Goal: Transaction & Acquisition: Purchase product/service

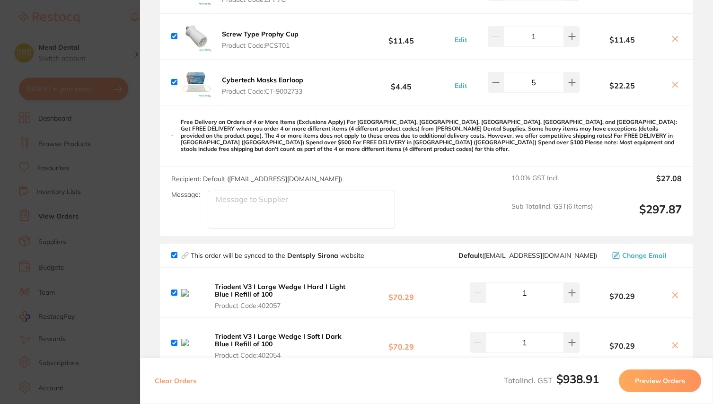
scroll to position [547, 0]
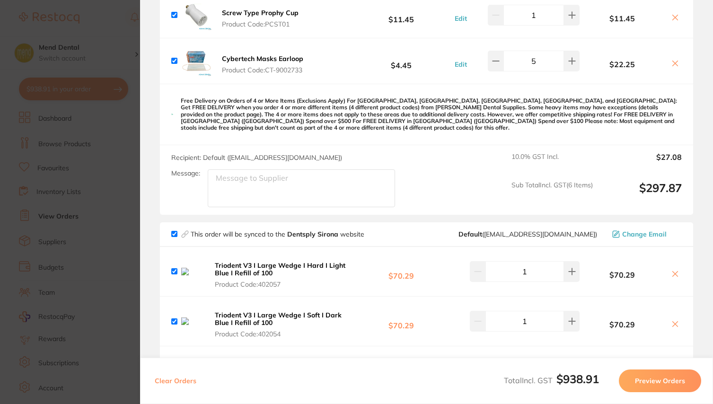
click at [665, 382] on button "Preview Orders" at bounding box center [660, 381] width 82 height 23
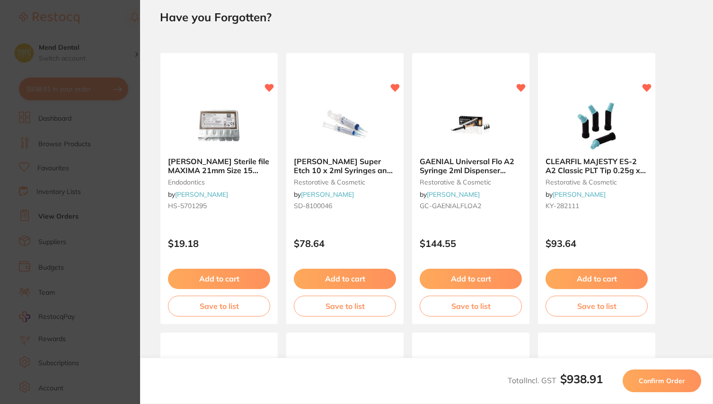
scroll to position [0, 0]
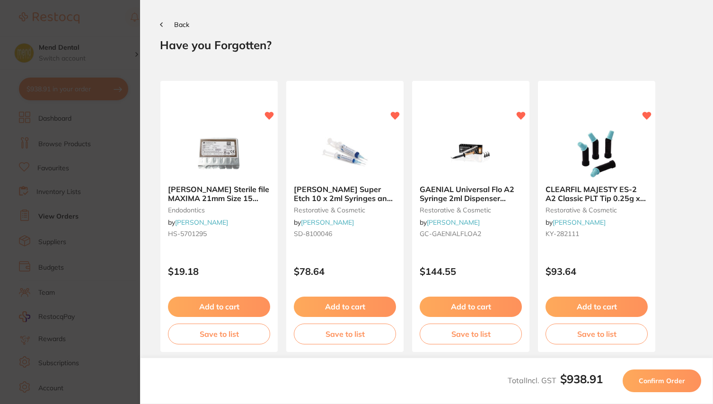
click at [648, 375] on button "Confirm Order" at bounding box center [662, 381] width 79 height 23
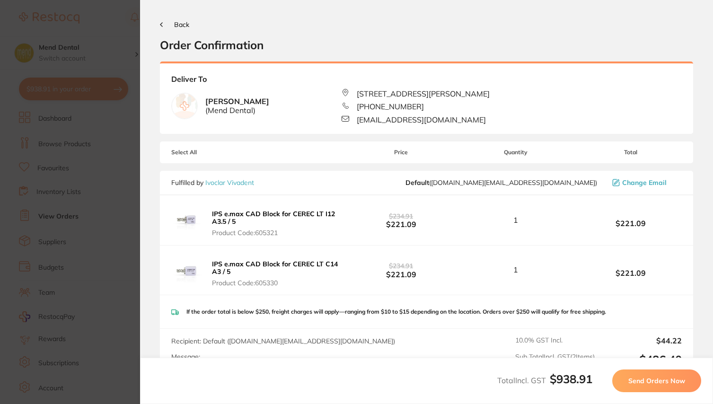
click at [661, 374] on button "Send Orders Now" at bounding box center [656, 381] width 89 height 23
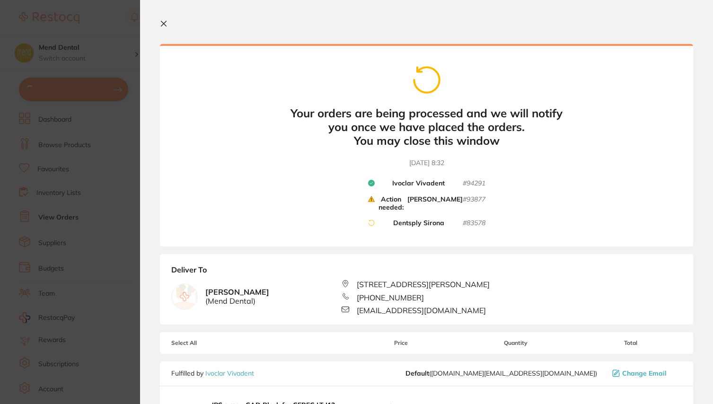
click at [165, 24] on icon at bounding box center [164, 24] width 8 height 8
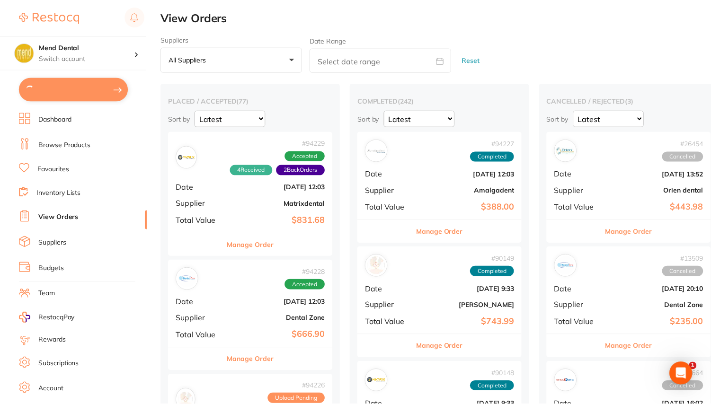
scroll to position [30, 0]
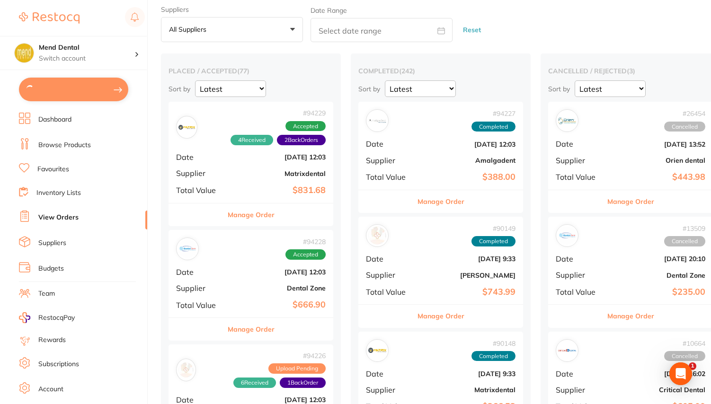
click at [65, 217] on link "View Orders" at bounding box center [58, 217] width 40 height 9
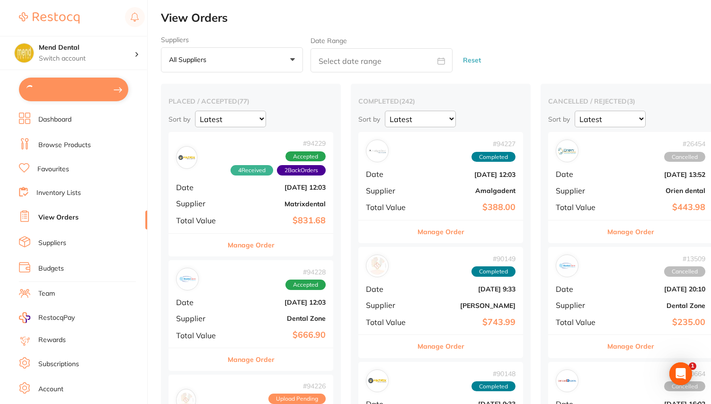
click at [74, 214] on link "View Orders" at bounding box center [58, 217] width 40 height 9
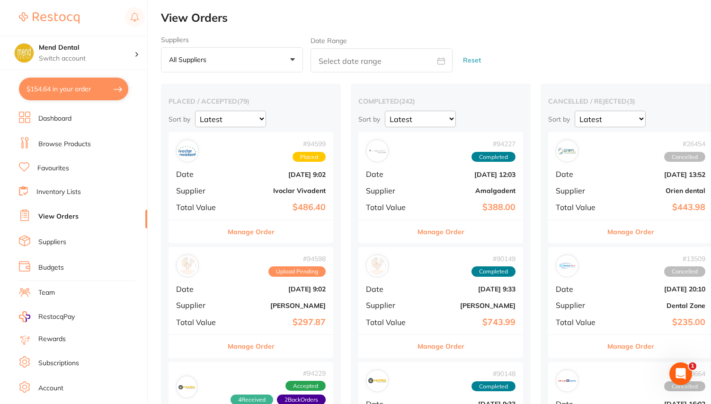
click at [252, 345] on button "Manage Order" at bounding box center [251, 346] width 47 height 23
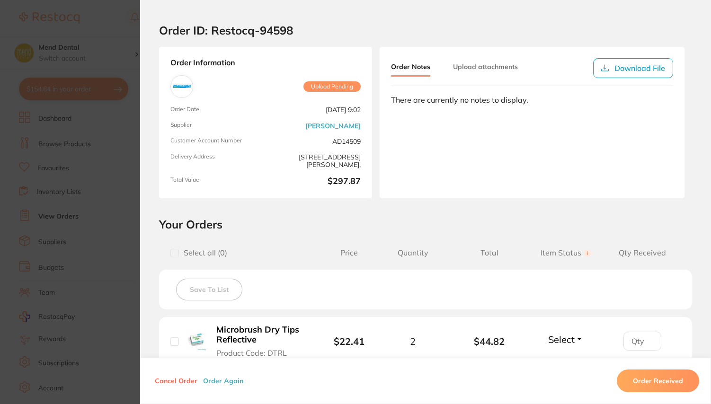
scroll to position [9, 0]
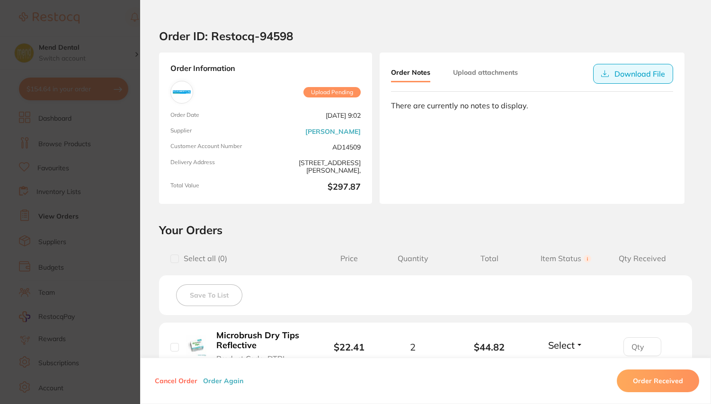
click at [639, 79] on button "Download File" at bounding box center [633, 74] width 80 height 20
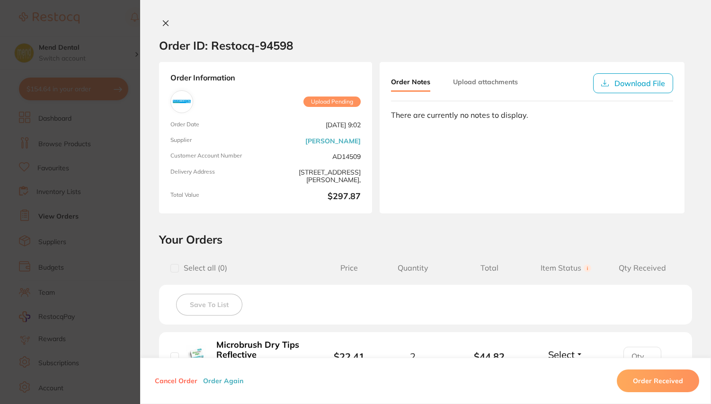
scroll to position [0, 0]
click at [164, 27] on icon at bounding box center [166, 23] width 8 height 8
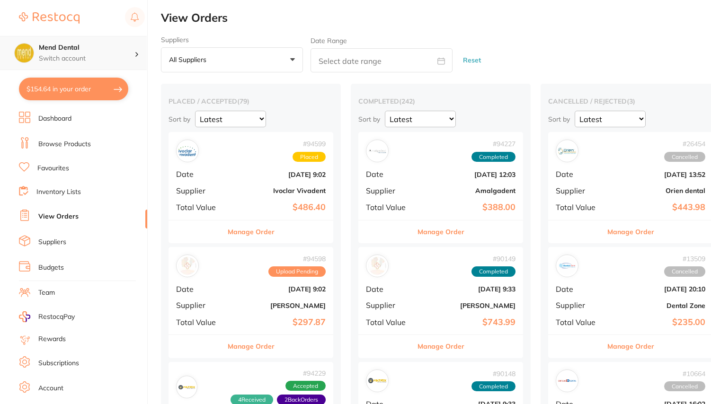
click at [102, 48] on h4 "Mend Dental" at bounding box center [87, 47] width 96 height 9
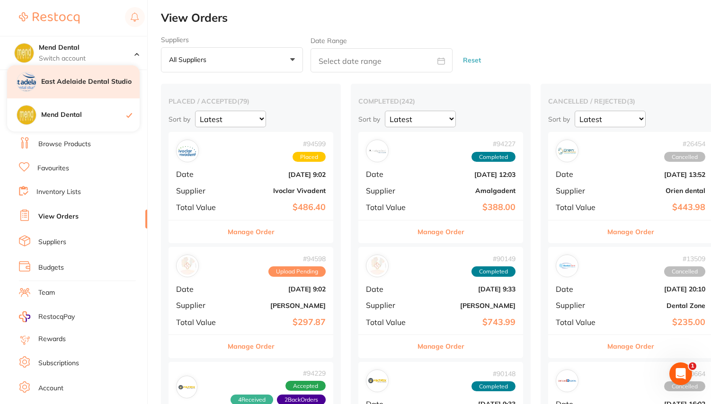
click at [90, 81] on h4 "East Adelaide Dental Studio" at bounding box center [90, 81] width 98 height 9
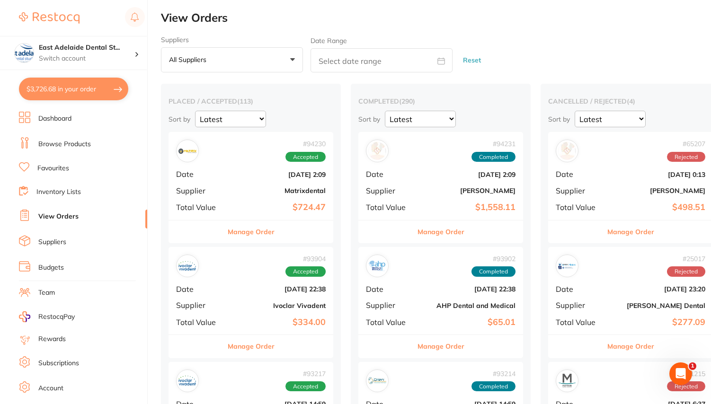
click at [84, 90] on button "$3,726.68 in your order" at bounding box center [73, 89] width 109 height 23
checkbox input "true"
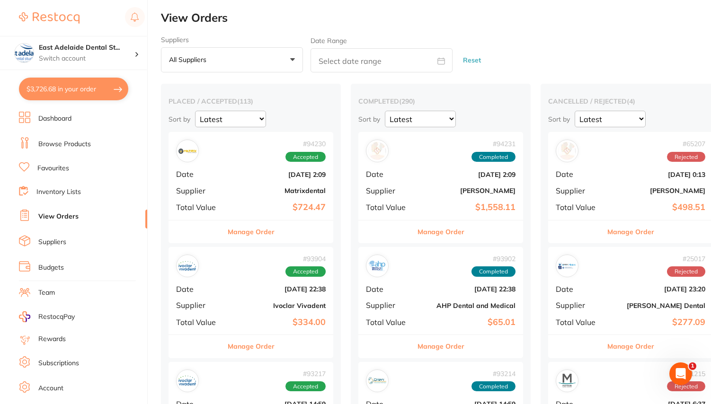
checkbox input "true"
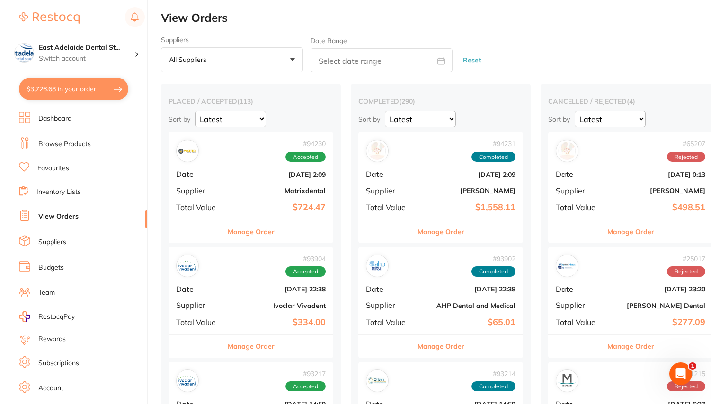
checkbox input "true"
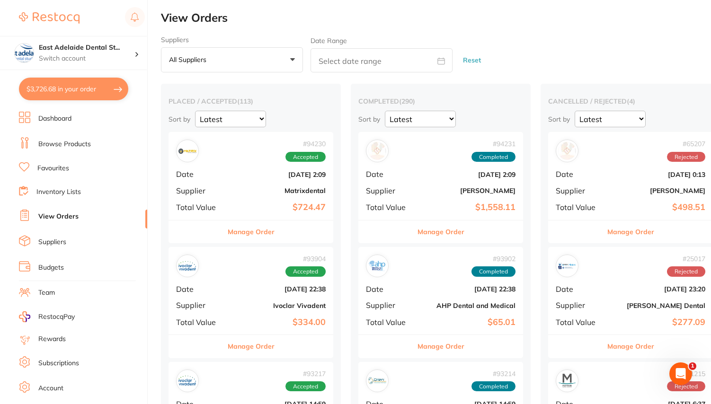
checkbox input "true"
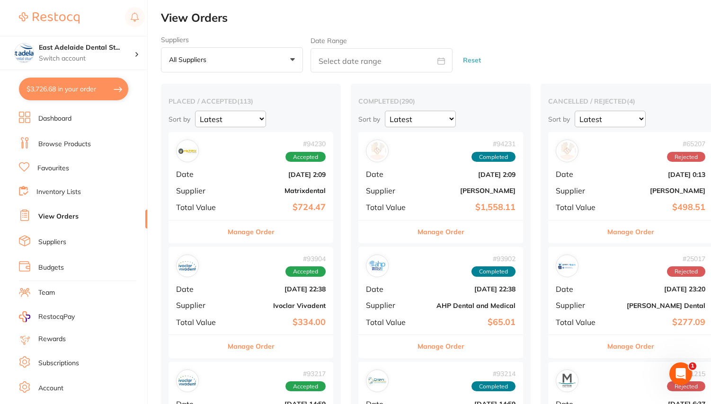
checkbox input "true"
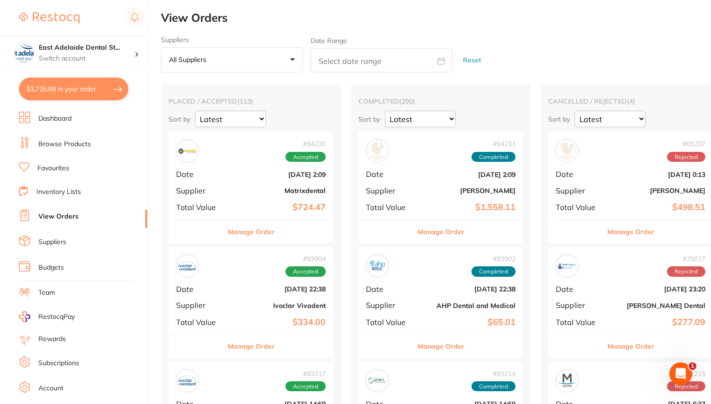
checkbox input "true"
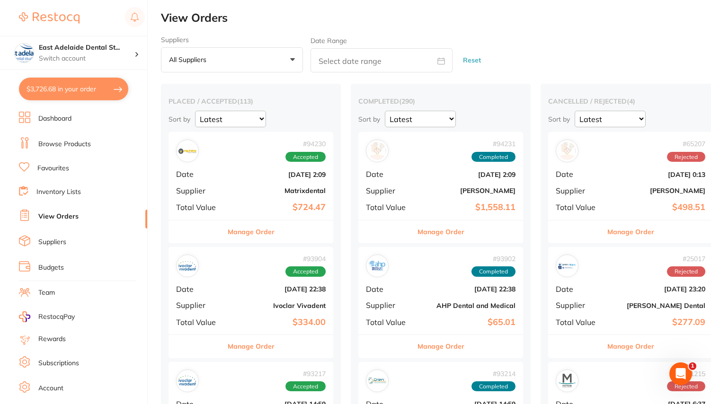
checkbox input "true"
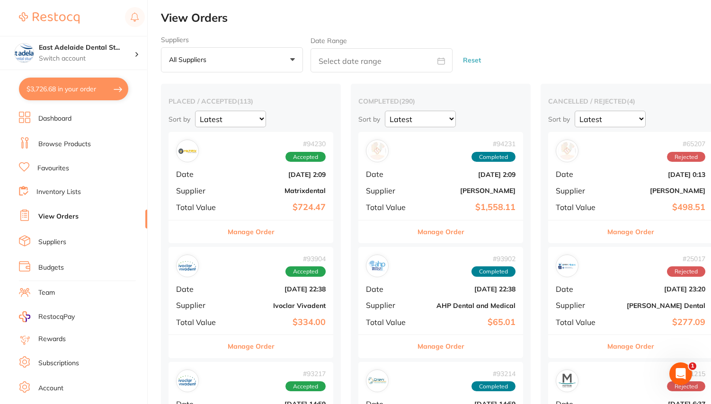
checkbox input "true"
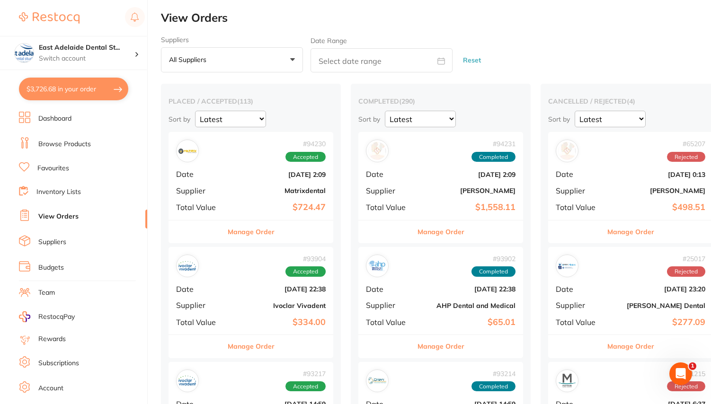
checkbox input "true"
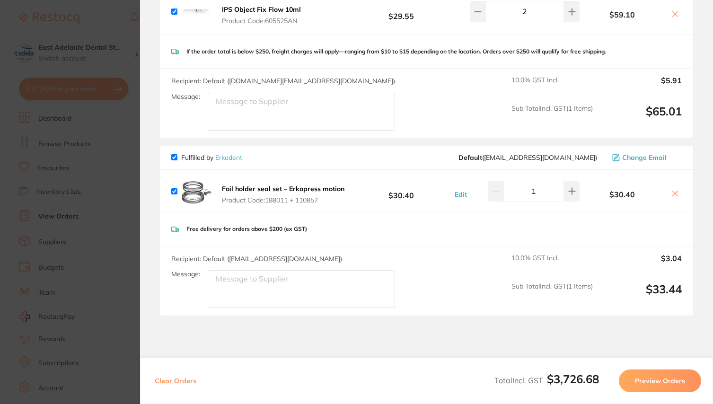
scroll to position [2601, 0]
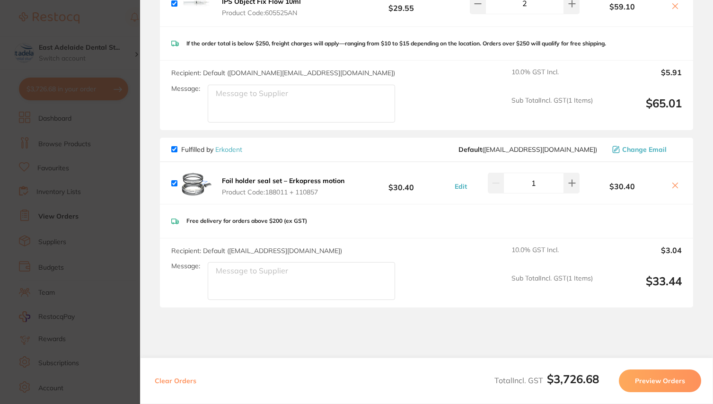
click at [176, 152] on input "checkbox" at bounding box center [174, 149] width 6 height 6
checkbox input "false"
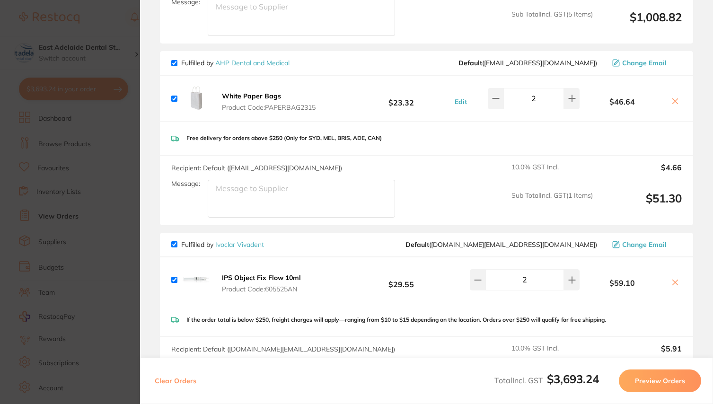
scroll to position [2320, 0]
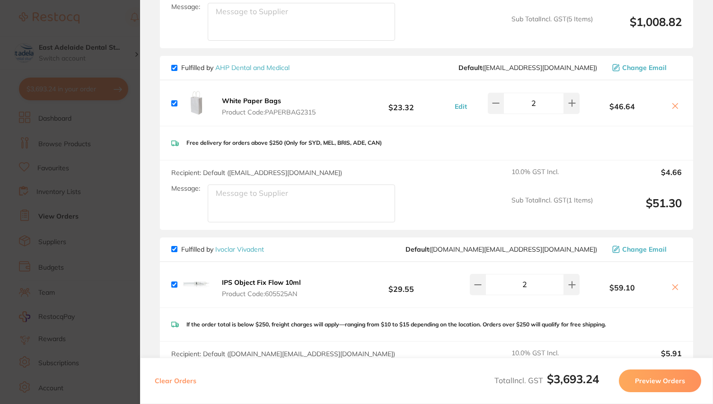
click at [177, 252] on input "checkbox" at bounding box center [174, 249] width 6 height 6
checkbox input "false"
click at [175, 252] on input "checkbox" at bounding box center [174, 249] width 6 height 6
checkbox input "true"
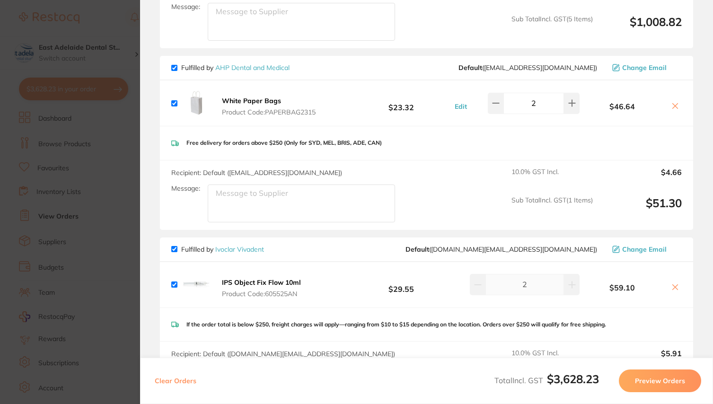
checkbox input "true"
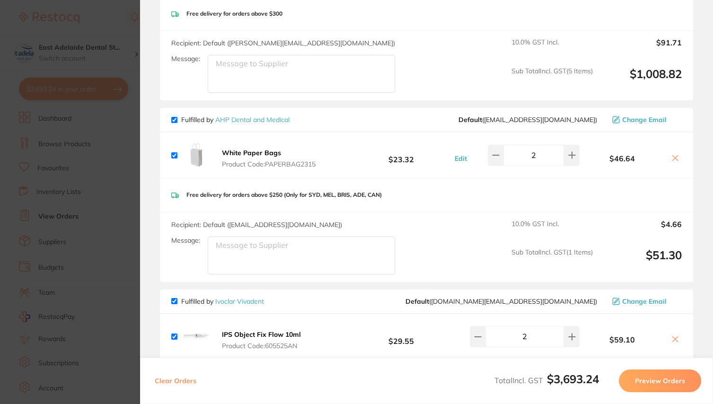
click at [175, 306] on span "Fulfilled by Ivoclar Vivadent" at bounding box center [217, 301] width 93 height 9
click at [175, 123] on input "checkbox" at bounding box center [174, 120] width 6 height 6
checkbox input "false"
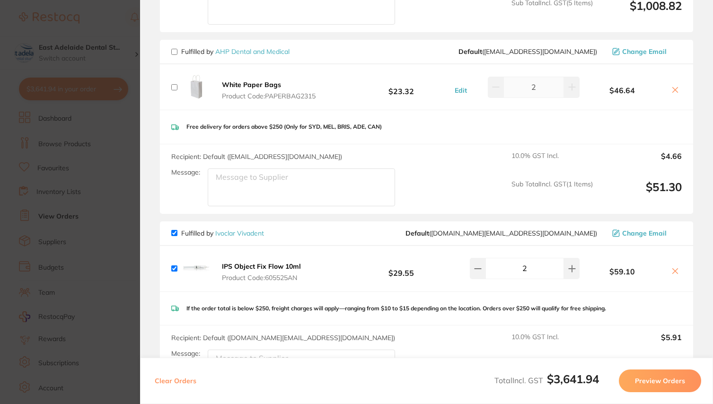
scroll to position [2354, 0]
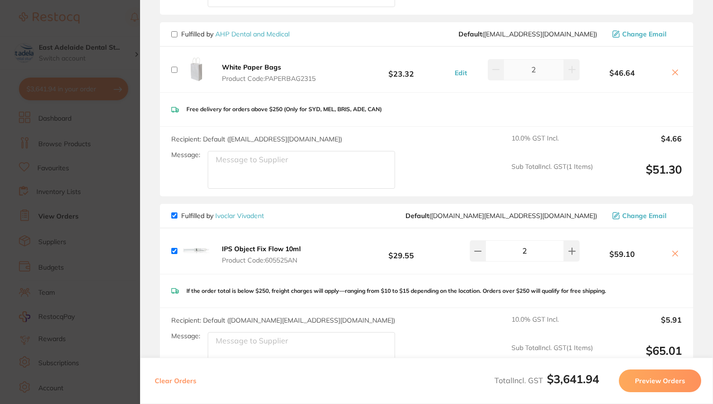
click at [175, 219] on input "checkbox" at bounding box center [174, 215] width 6 height 6
checkbox input "false"
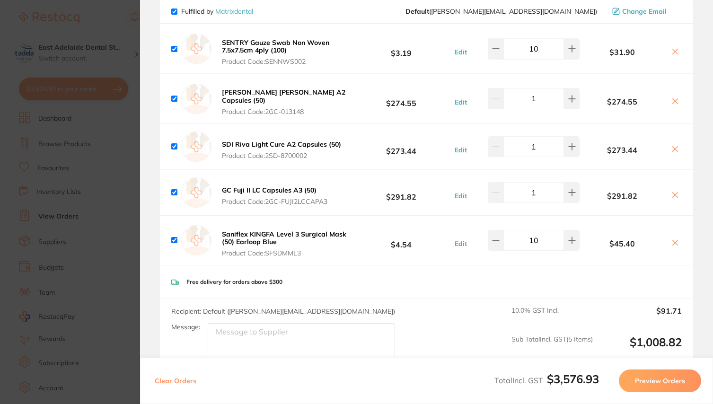
scroll to position [1999, 0]
click at [672, 200] on icon at bounding box center [676, 196] width 8 height 8
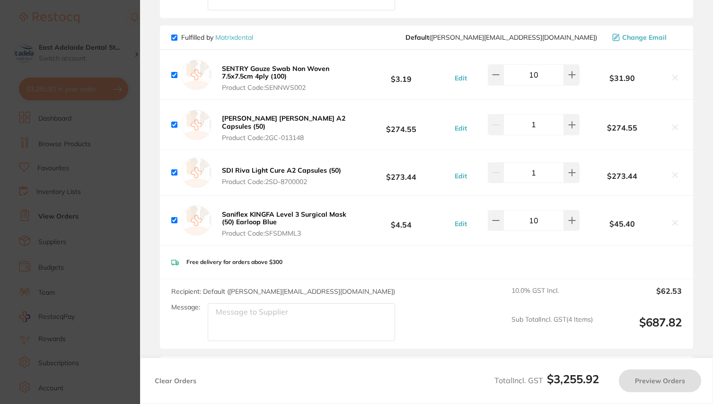
scroll to position [1968, 0]
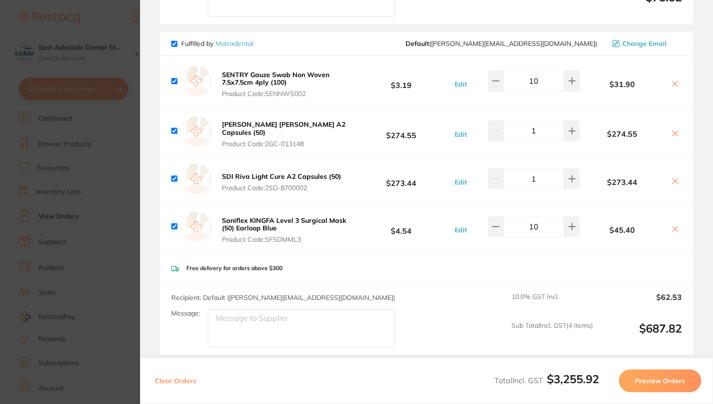
click at [673, 136] on icon at bounding box center [675, 133] width 5 height 5
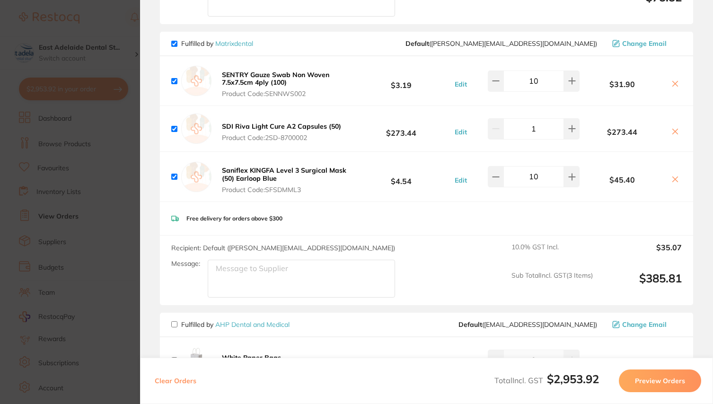
click at [136, 45] on section "Update RRP Set your pre negotiated price for this item. Item Agreed RRP (excl. …" at bounding box center [356, 202] width 713 height 404
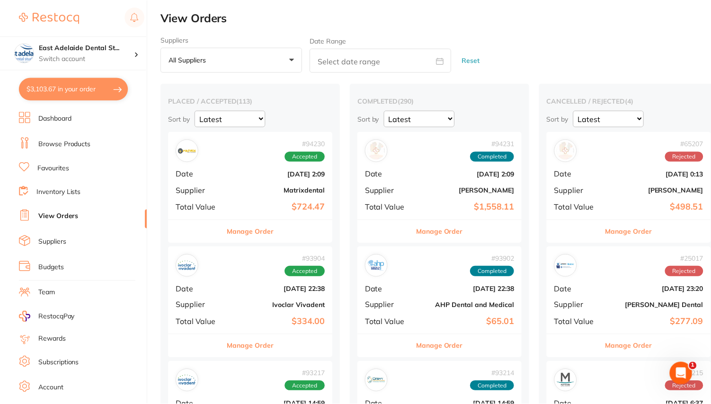
scroll to position [30, 0]
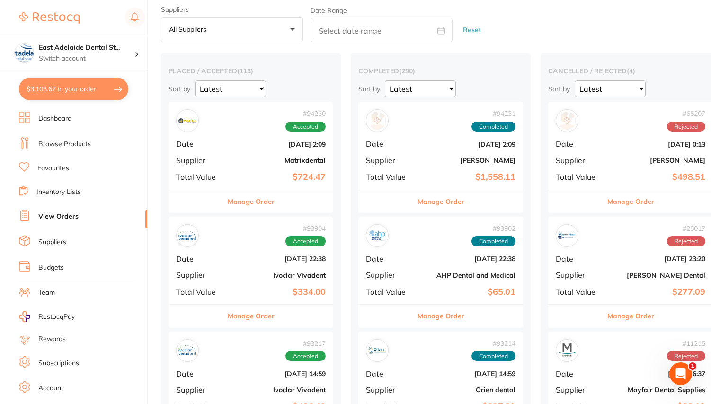
click at [75, 144] on link "Browse Products" at bounding box center [64, 144] width 53 height 9
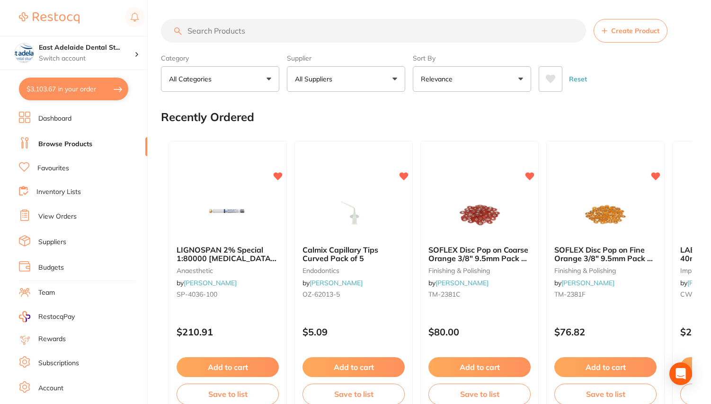
click at [290, 31] on input "search" at bounding box center [373, 31] width 425 height 24
type input "riva a3 light"
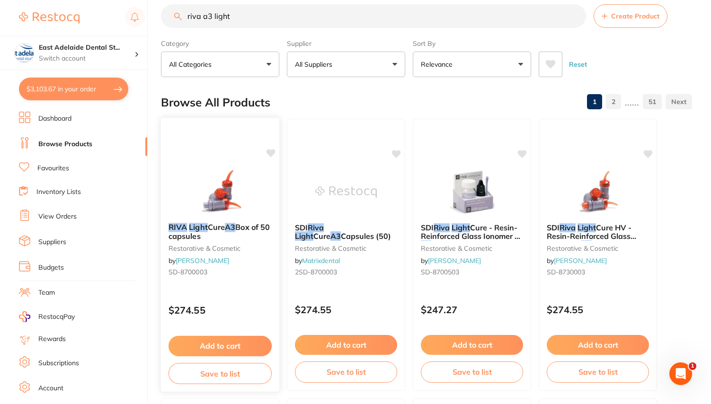
click at [217, 343] on button "Add to cart" at bounding box center [219, 346] width 103 height 20
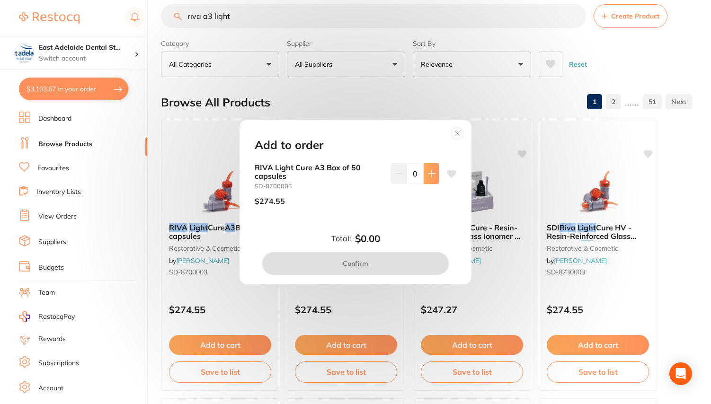
click at [429, 182] on button at bounding box center [432, 173] width 16 height 21
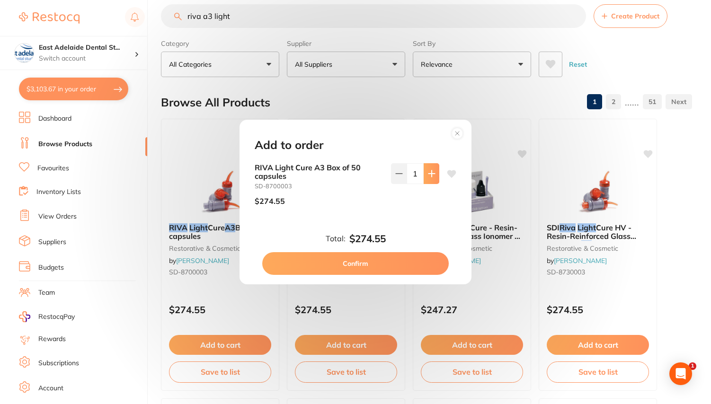
type input "1"
click at [370, 266] on button "Confirm" at bounding box center [355, 263] width 186 height 23
checkbox input "false"
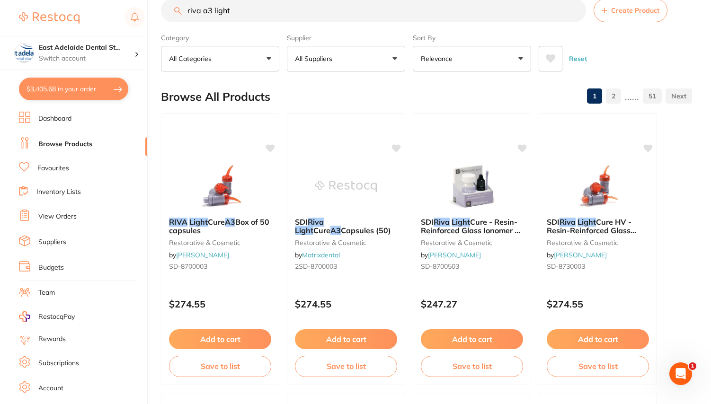
scroll to position [20, 0]
click at [386, 56] on button "All Suppliers" at bounding box center [346, 59] width 118 height 26
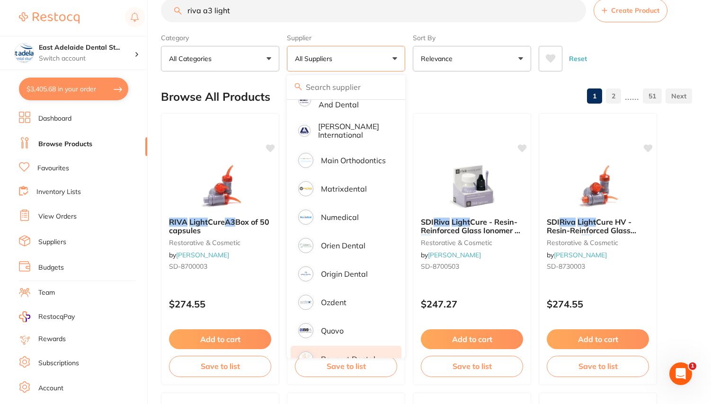
scroll to position [569, 0]
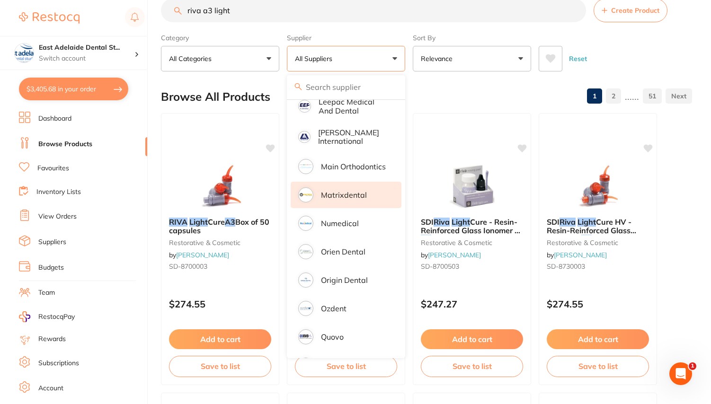
click at [346, 191] on p "Matrixdental" at bounding box center [344, 195] width 46 height 9
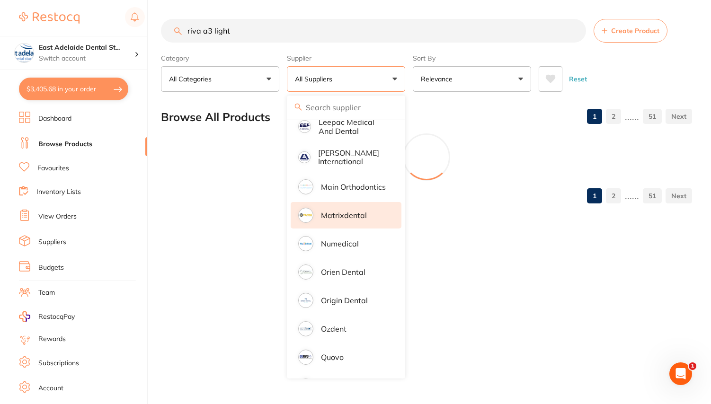
scroll to position [0, 0]
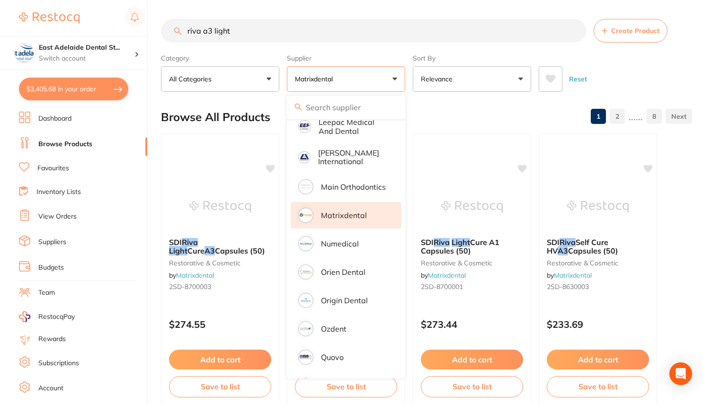
click at [514, 107] on div "Browse All Products 1 2 ...... 8" at bounding box center [426, 117] width 531 height 32
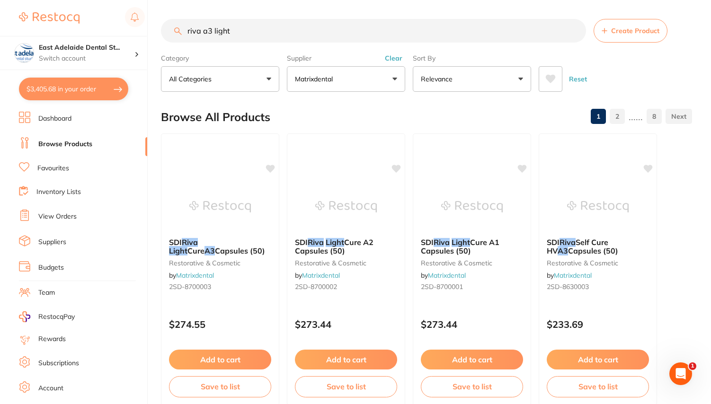
click at [267, 35] on input "riva a3 light" at bounding box center [373, 31] width 425 height 24
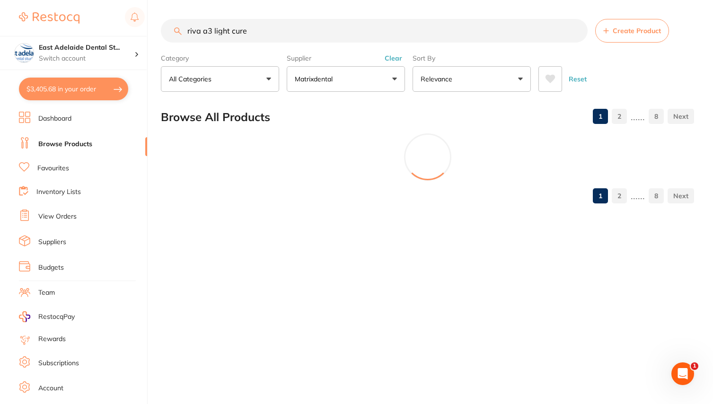
type input "riva a3 light cure"
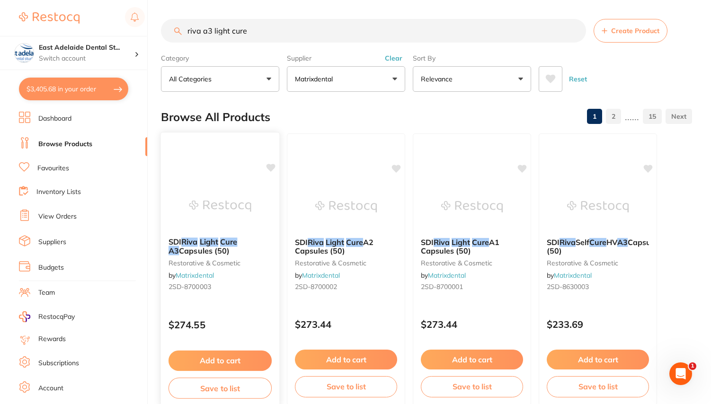
click at [226, 356] on button "Add to cart" at bounding box center [219, 361] width 103 height 20
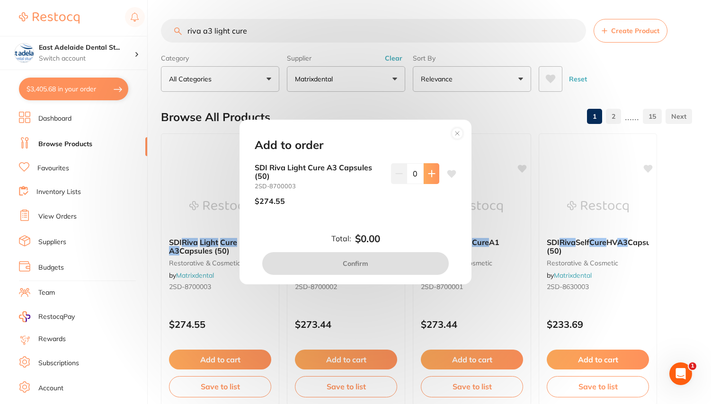
click at [432, 180] on button at bounding box center [432, 173] width 16 height 21
type input "1"
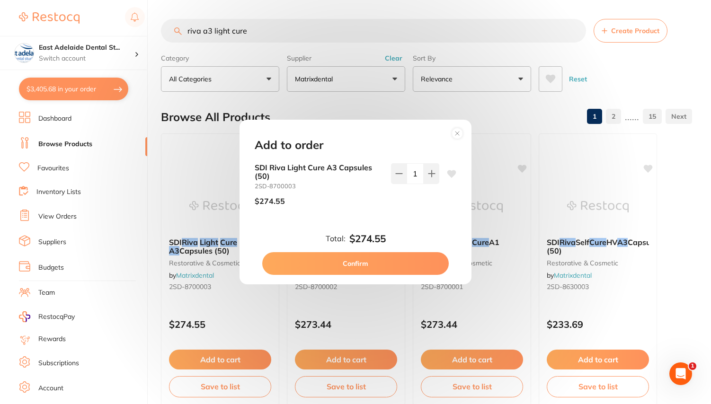
click at [377, 265] on button "Confirm" at bounding box center [355, 263] width 186 height 23
checkbox input "false"
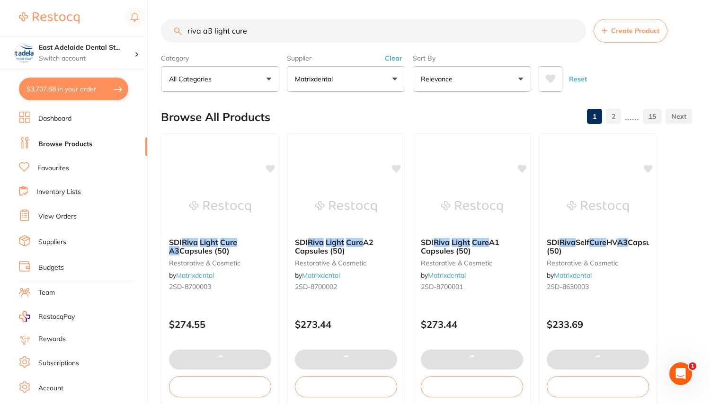
click at [85, 85] on button "$3,707.68 in your order" at bounding box center [73, 89] width 109 height 23
checkbox input "true"
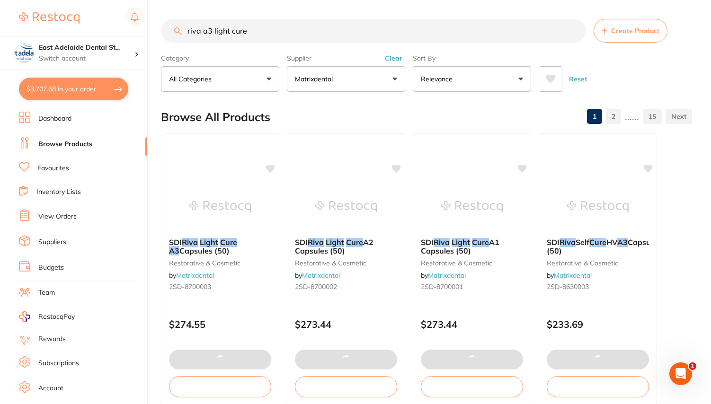
checkbox input "true"
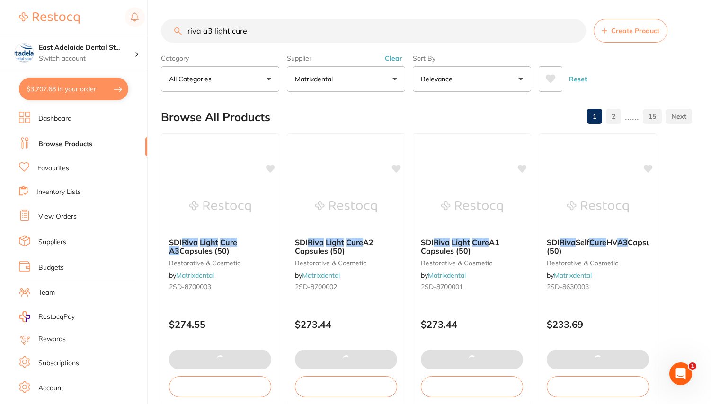
checkbox input "true"
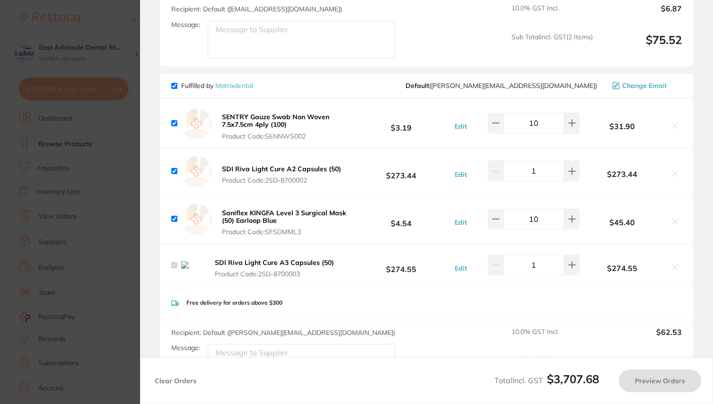
checkbox input "true"
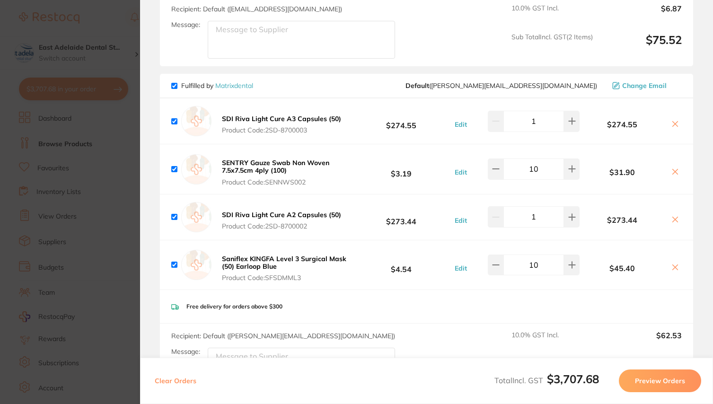
click at [674, 222] on icon at bounding box center [675, 219] width 5 height 5
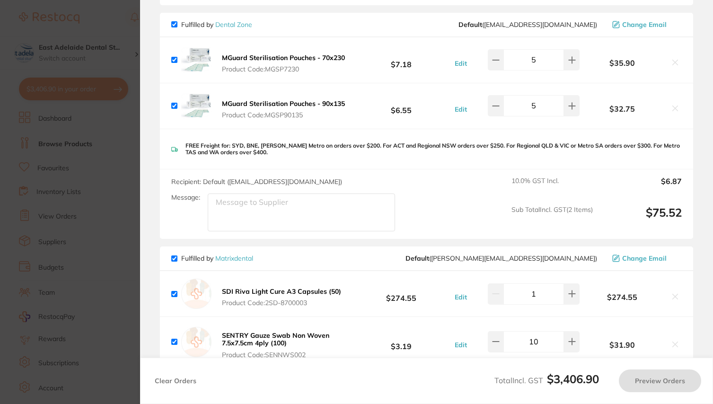
checkbox input "true"
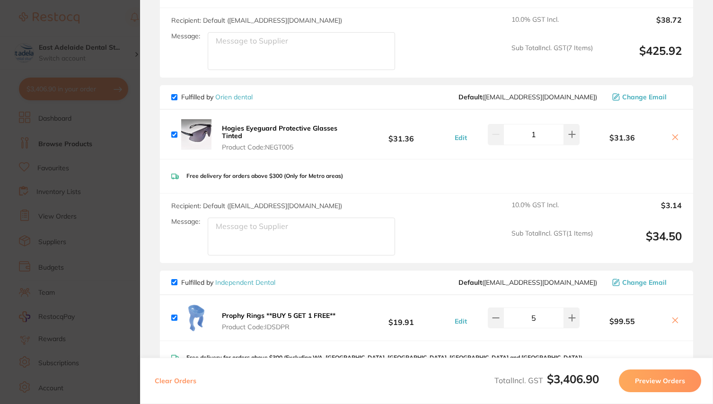
scroll to position [499, 0]
click at [174, 100] on input "checkbox" at bounding box center [174, 97] width 6 height 6
checkbox input "false"
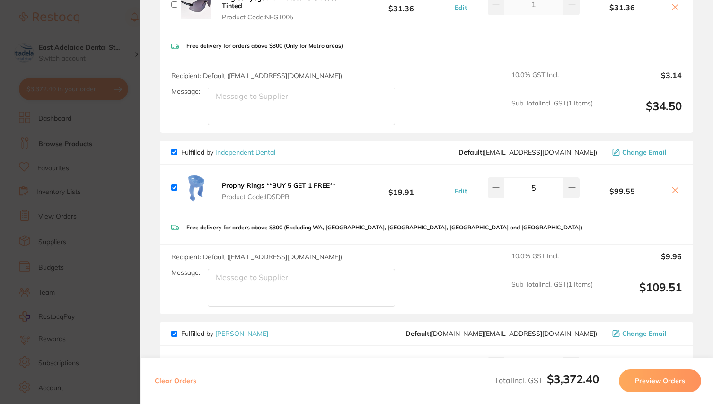
click at [174, 155] on input "checkbox" at bounding box center [174, 152] width 6 height 6
checkbox input "false"
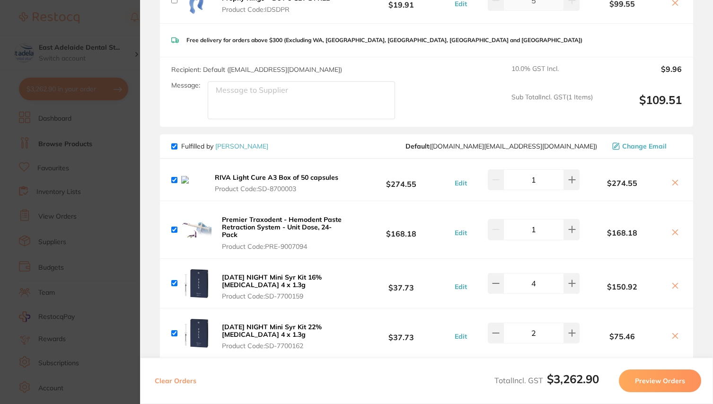
scroll to position [827, 0]
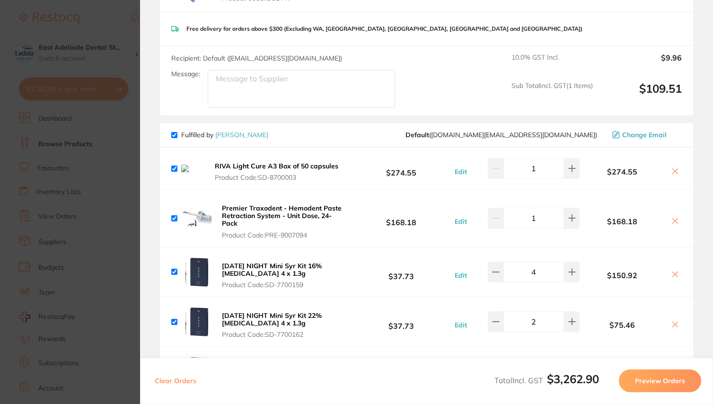
click at [672, 175] on icon at bounding box center [676, 172] width 8 height 8
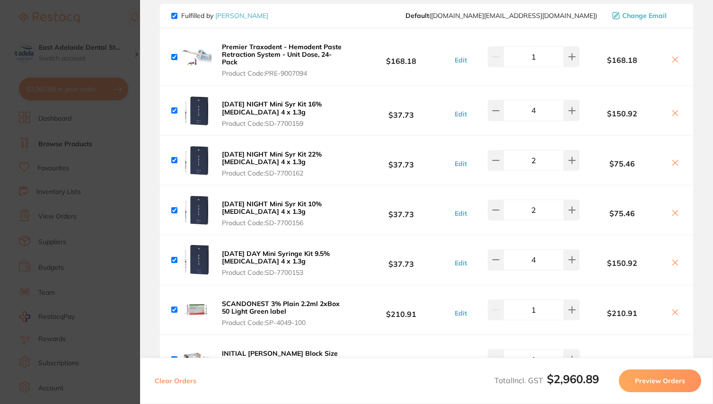
scroll to position [948, 0]
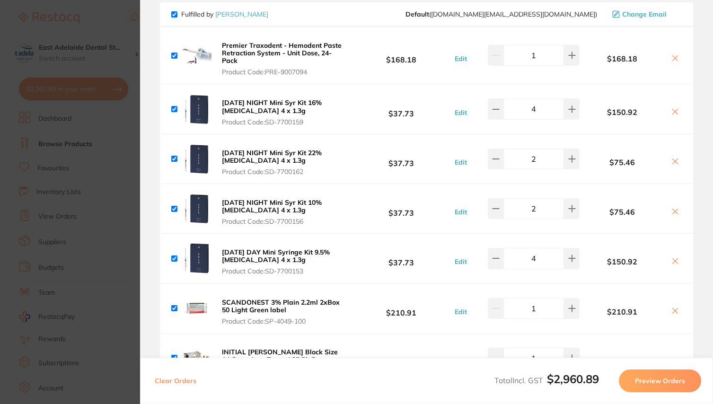
click at [672, 60] on icon at bounding box center [676, 58] width 8 height 8
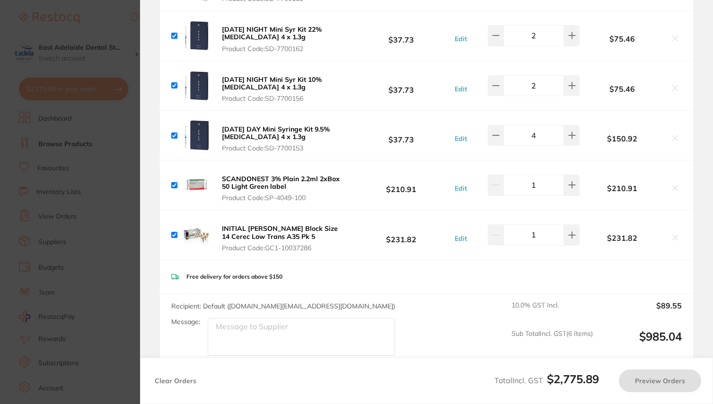
scroll to position [1019, 0]
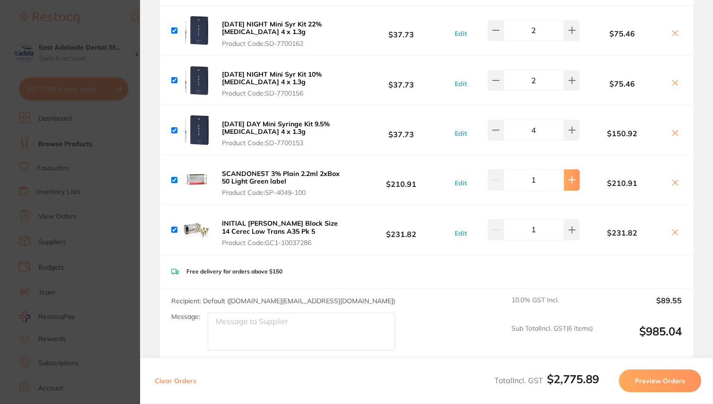
click at [570, 183] on icon at bounding box center [572, 180] width 6 height 6
type input "3"
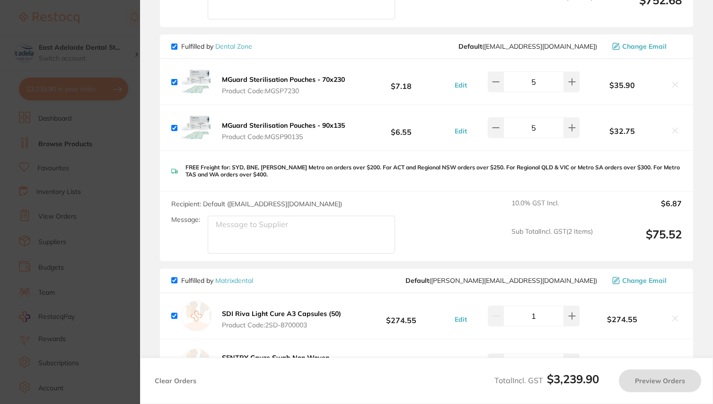
scroll to position [1674, 0]
click at [175, 49] on input "checkbox" at bounding box center [174, 46] width 6 height 6
checkbox input "false"
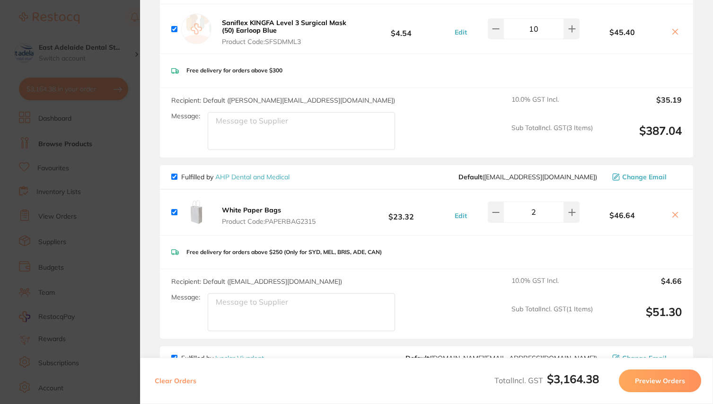
scroll to position [2061, 0]
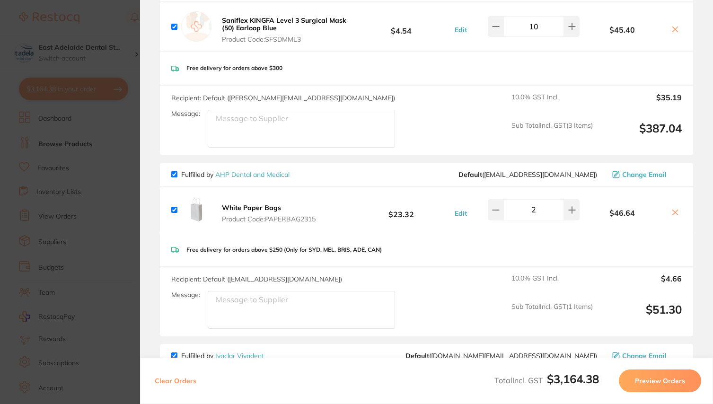
click at [175, 177] on input "checkbox" at bounding box center [174, 174] width 6 height 6
checkbox input "false"
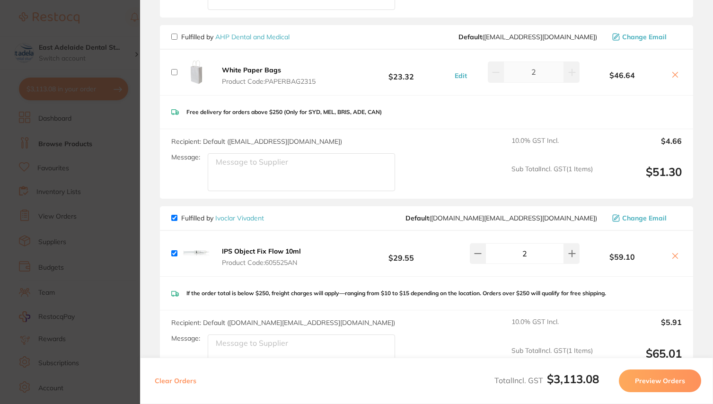
scroll to position [2203, 0]
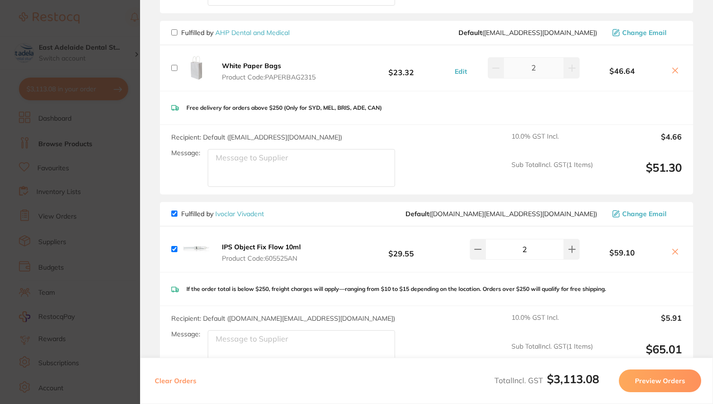
click at [673, 73] on icon at bounding box center [675, 70] width 5 height 5
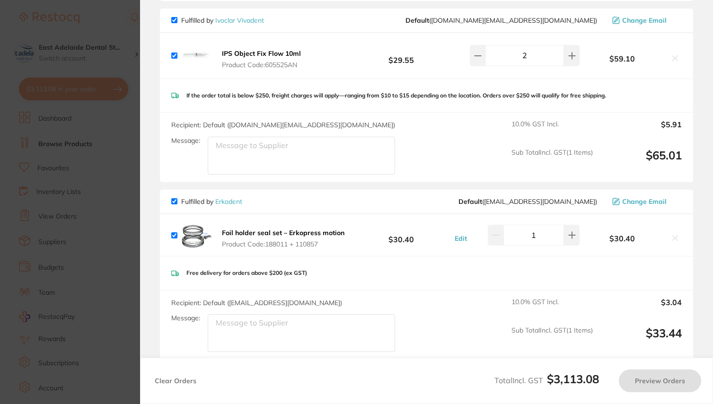
scroll to position [2223, 0]
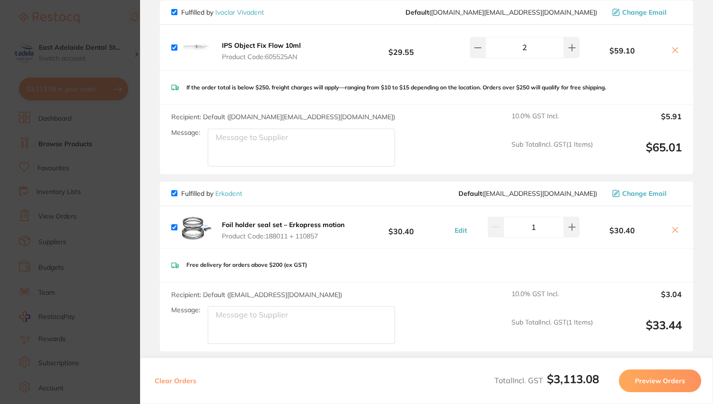
click at [176, 15] on input "checkbox" at bounding box center [174, 12] width 6 height 6
checkbox input "false"
click at [175, 196] on input "checkbox" at bounding box center [174, 193] width 6 height 6
checkbox input "false"
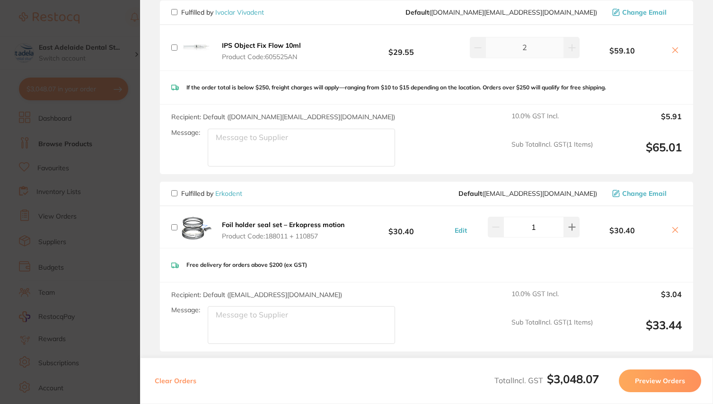
checkbox input "false"
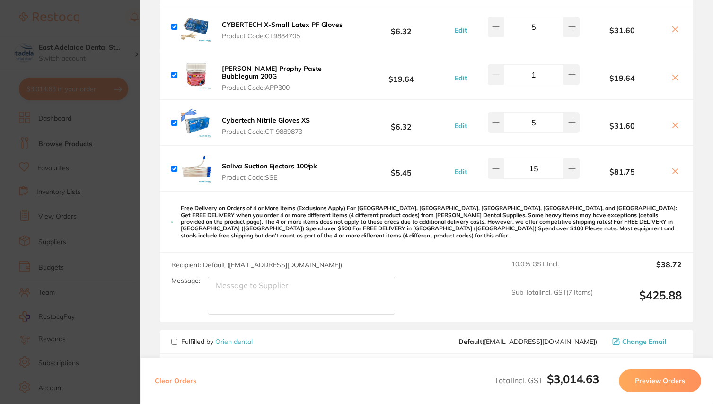
scroll to position [210, 0]
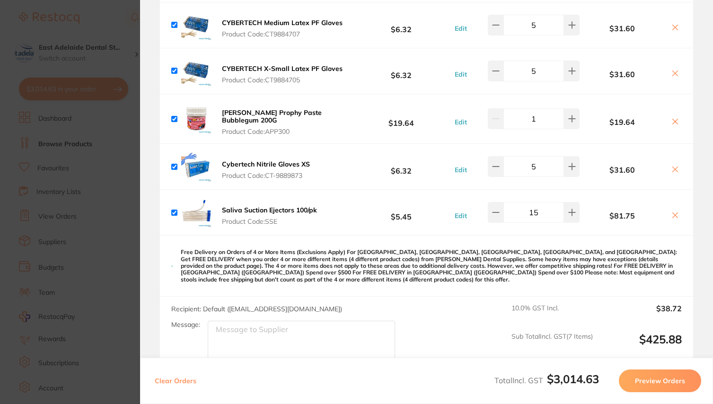
click at [652, 380] on button "Preview Orders" at bounding box center [660, 381] width 82 height 23
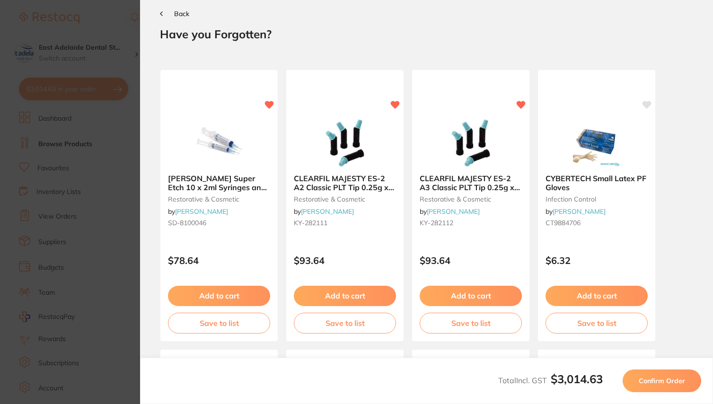
scroll to position [0, 0]
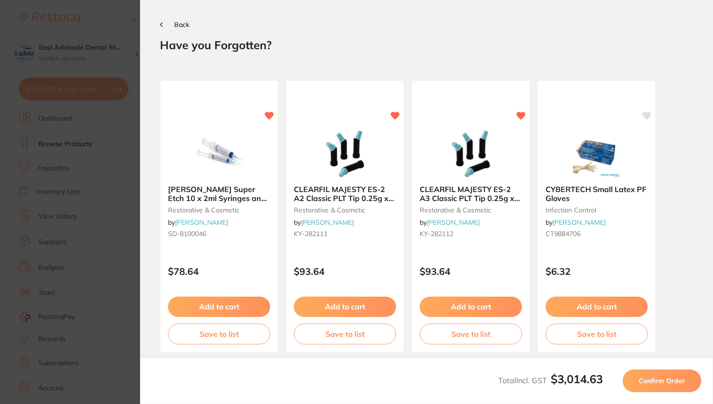
click at [652, 380] on span "Confirm Order" at bounding box center [662, 381] width 46 height 9
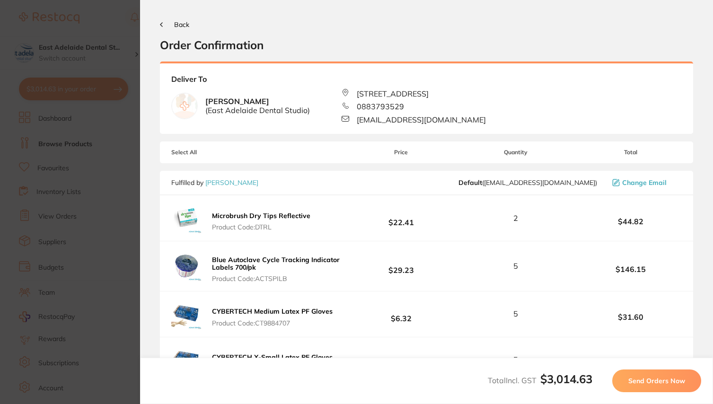
click at [652, 380] on span "Send Orders Now" at bounding box center [656, 381] width 57 height 9
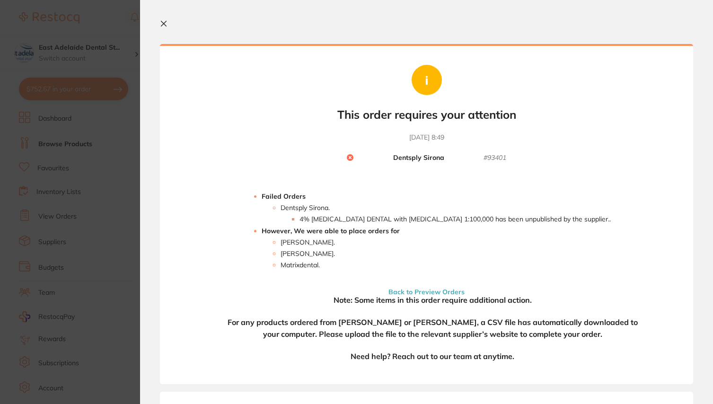
click at [163, 23] on icon at bounding box center [163, 23] width 5 height 5
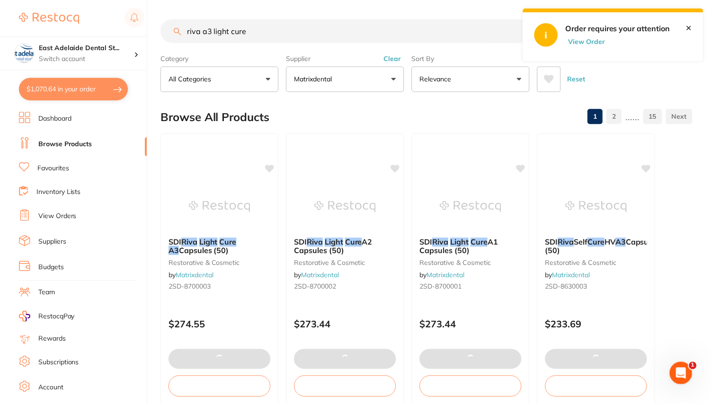
scroll to position [45, 0]
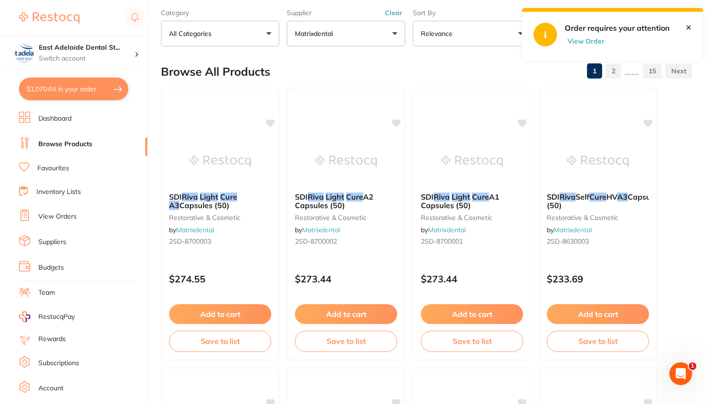
click at [73, 84] on button "$1,070.64 in your order" at bounding box center [73, 89] width 109 height 23
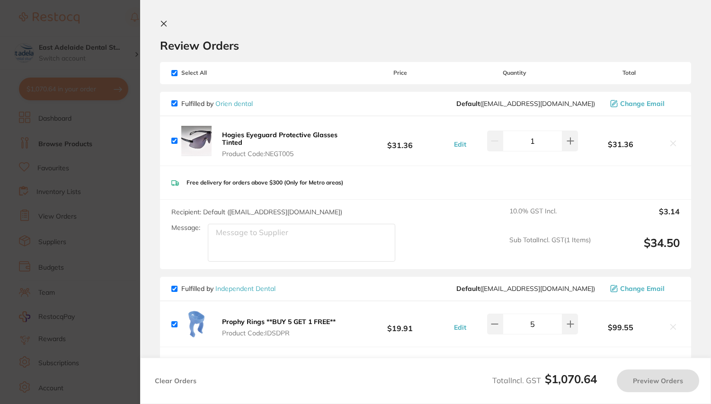
checkbox input "true"
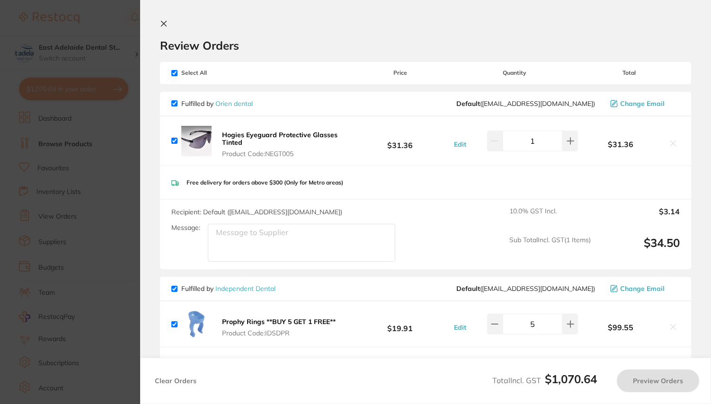
checkbox input "true"
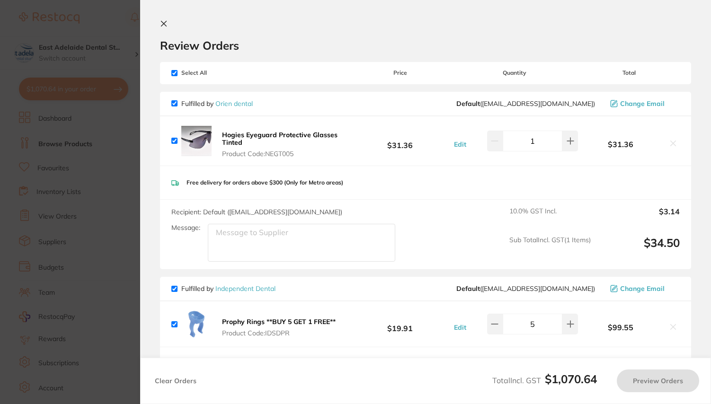
checkbox input "true"
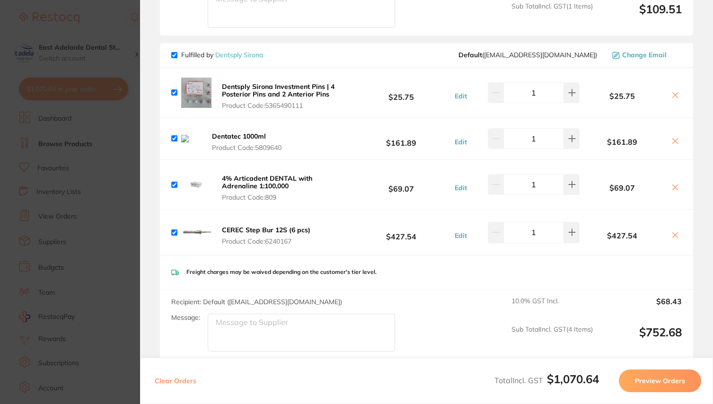
scroll to position [417, 0]
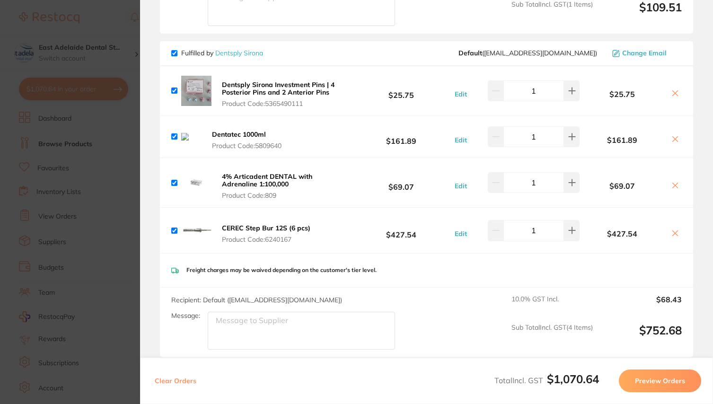
click at [672, 189] on icon at bounding box center [676, 186] width 8 height 8
click at [674, 189] on icon at bounding box center [676, 186] width 8 height 8
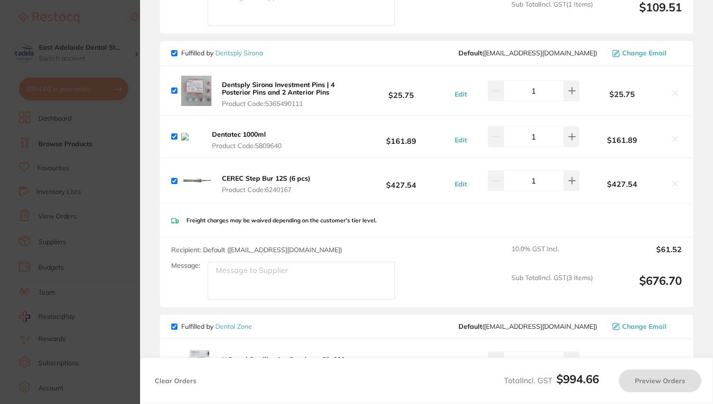
checkbox input "true"
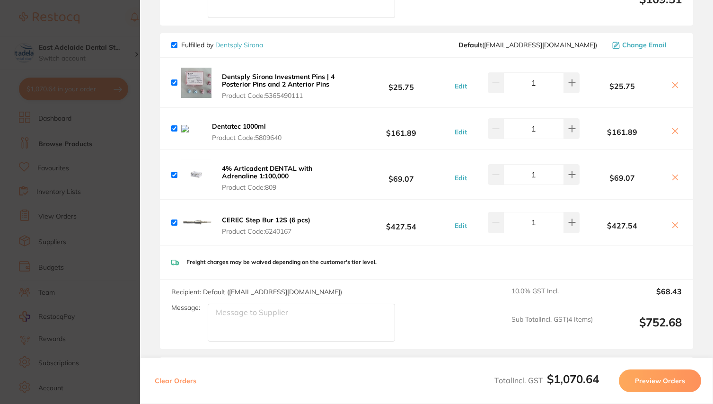
scroll to position [432, 0]
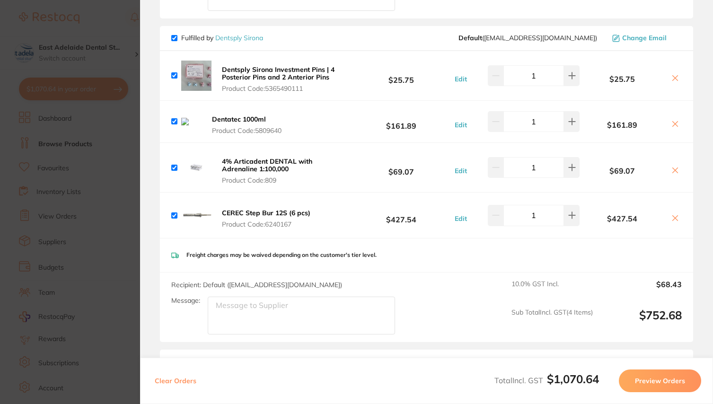
click at [175, 171] on input "checkbox" at bounding box center [174, 168] width 6 height 6
checkbox input "false"
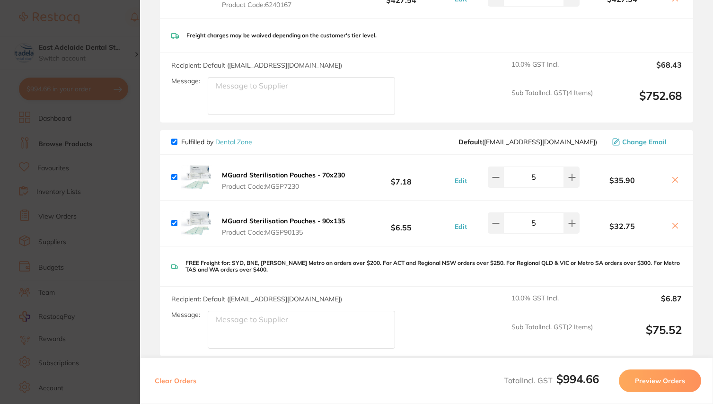
scroll to position [655, 0]
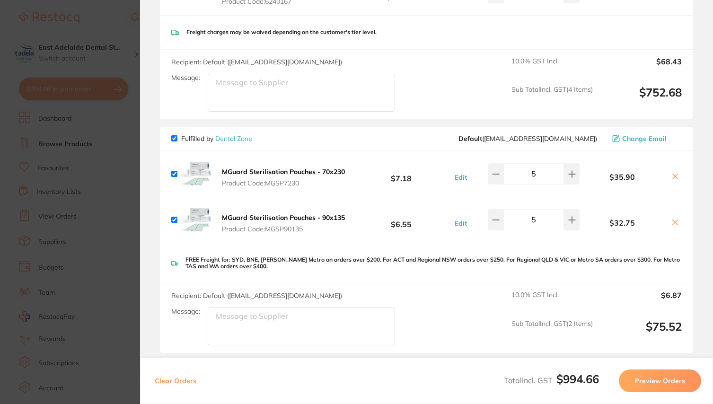
click at [175, 142] on input "checkbox" at bounding box center [174, 138] width 6 height 6
checkbox input "false"
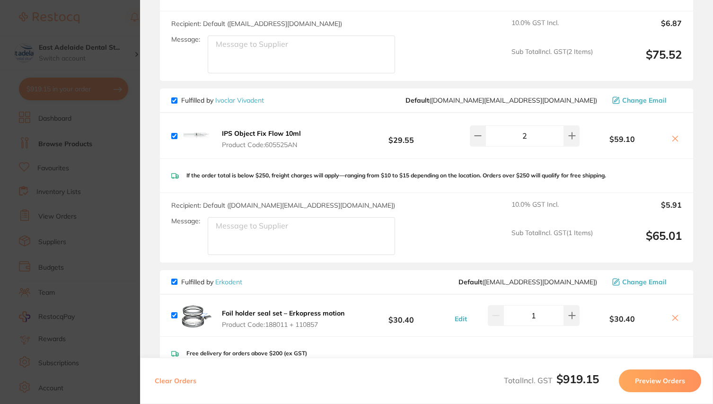
scroll to position [933, 0]
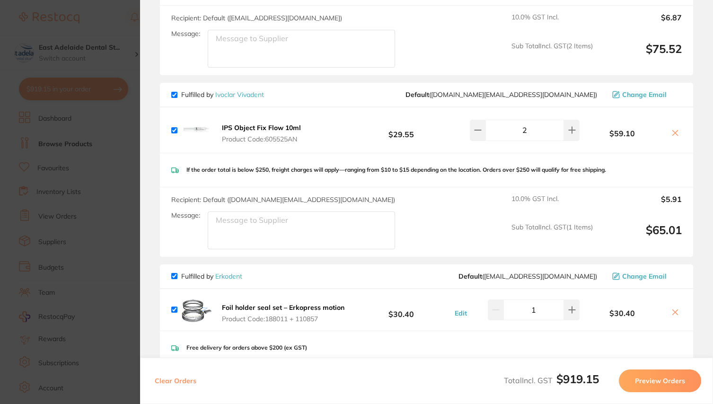
click at [176, 98] on input "checkbox" at bounding box center [174, 95] width 6 height 6
checkbox input "false"
click at [174, 279] on input "checkbox" at bounding box center [174, 276] width 6 height 6
checkbox input "false"
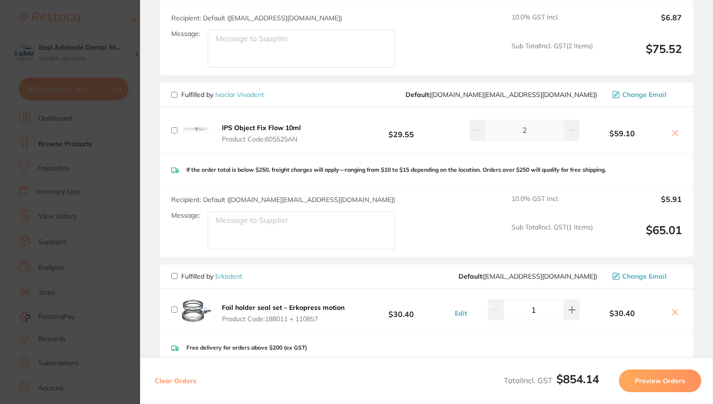
checkbox input "false"
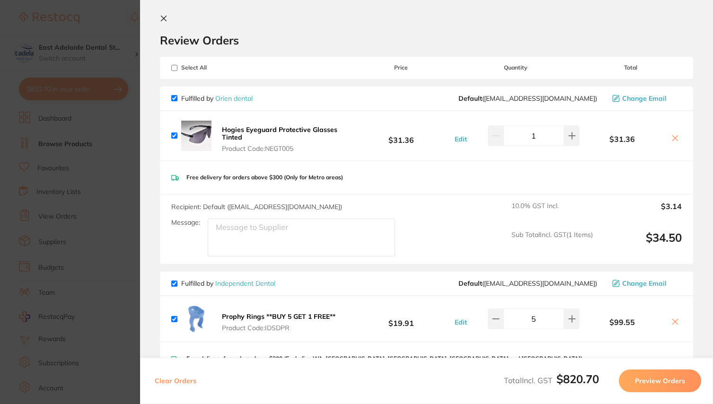
scroll to position [11, 0]
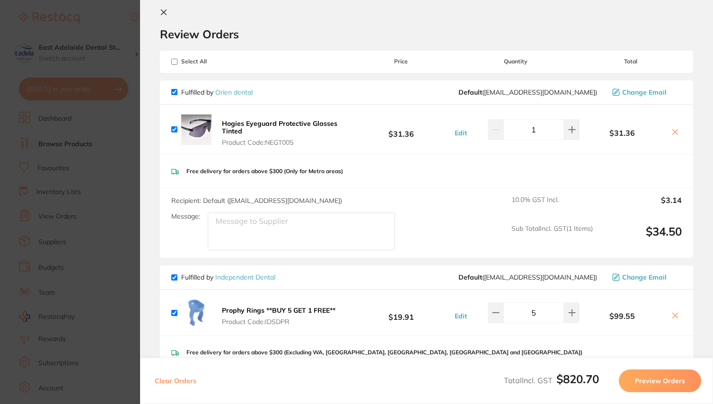
click at [176, 93] on input "checkbox" at bounding box center [174, 92] width 6 height 6
checkbox input "false"
click at [175, 280] on input "checkbox" at bounding box center [174, 277] width 6 height 6
checkbox input "false"
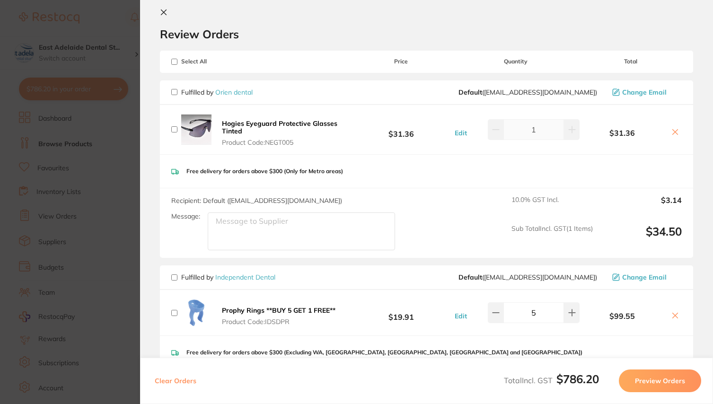
checkbox input "false"
click at [646, 378] on button "Preview Orders" at bounding box center [660, 381] width 82 height 23
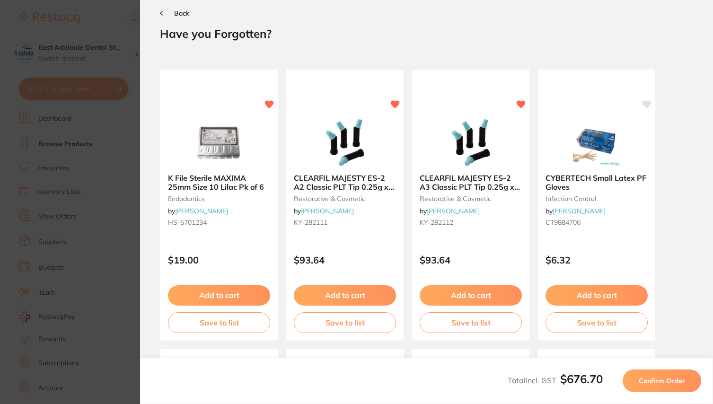
scroll to position [0, 0]
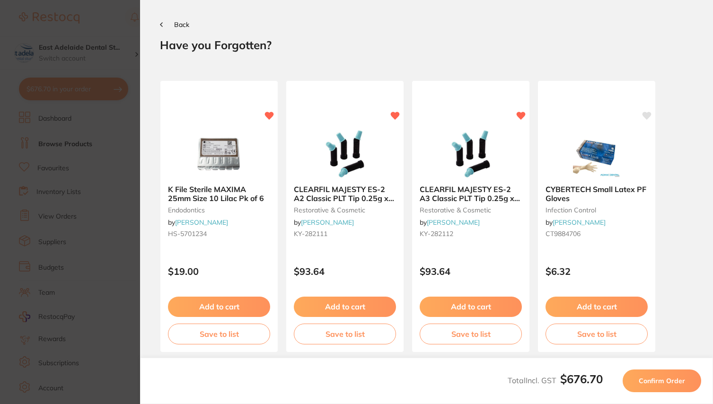
click at [655, 378] on span "Confirm Order" at bounding box center [662, 381] width 46 height 9
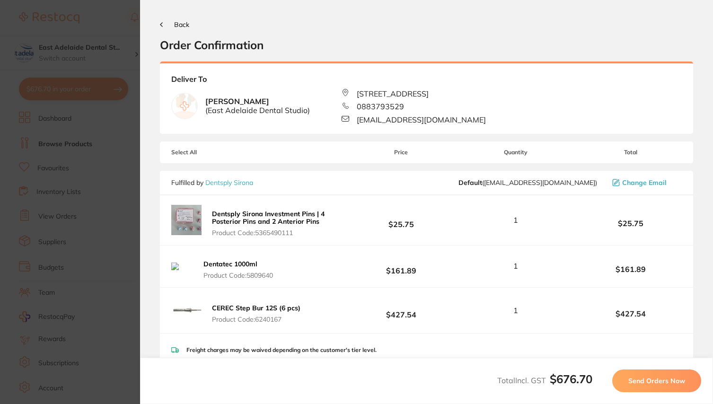
click at [655, 378] on span "Send Orders Now" at bounding box center [656, 381] width 57 height 9
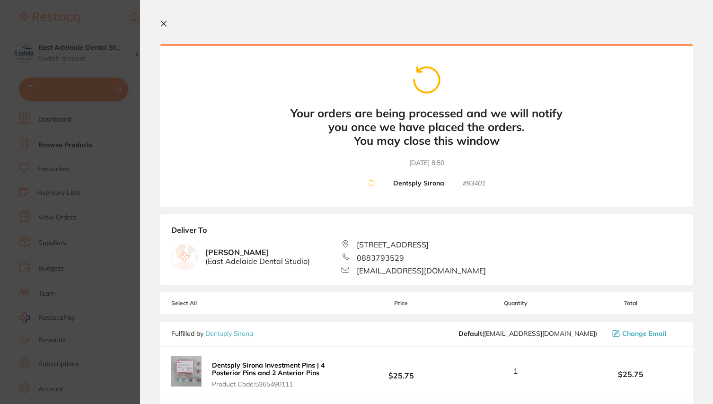
click at [162, 27] on icon at bounding box center [164, 24] width 8 height 8
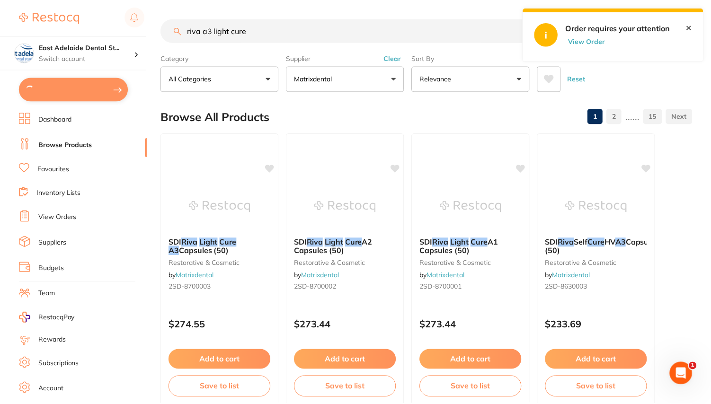
scroll to position [45, 0]
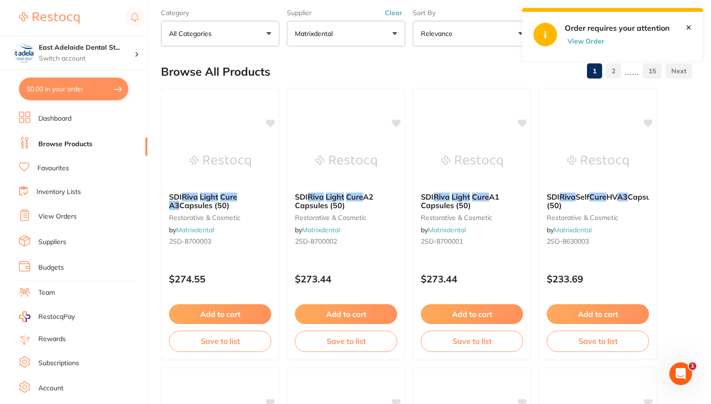
click at [67, 217] on link "View Orders" at bounding box center [57, 216] width 38 height 9
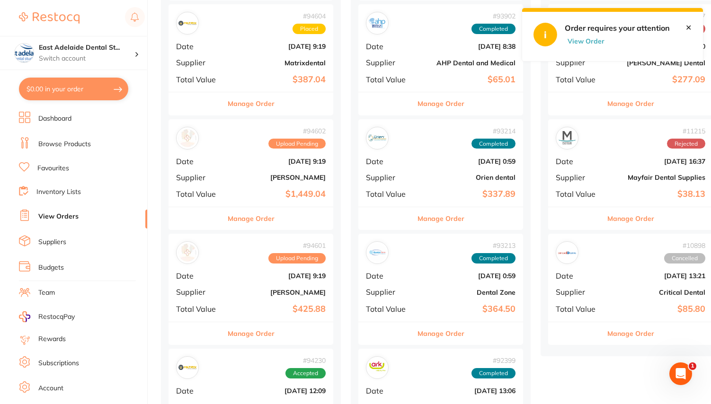
scroll to position [247, 0]
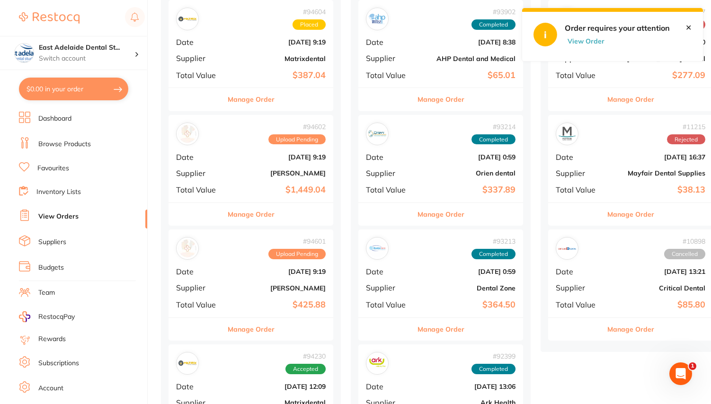
click at [300, 164] on div "# 94602 Upload Pending Date [DATE] 9:19 Supplier [PERSON_NAME] Total Value $1,4…" at bounding box center [250, 159] width 165 height 88
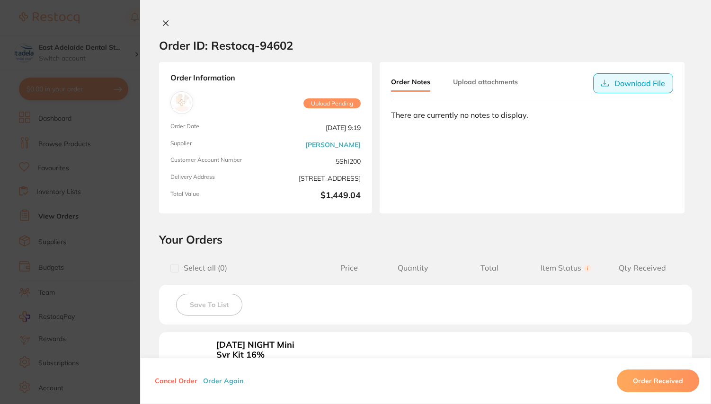
click at [637, 81] on button "Download File" at bounding box center [633, 83] width 80 height 20
click at [164, 24] on icon at bounding box center [165, 23] width 5 height 5
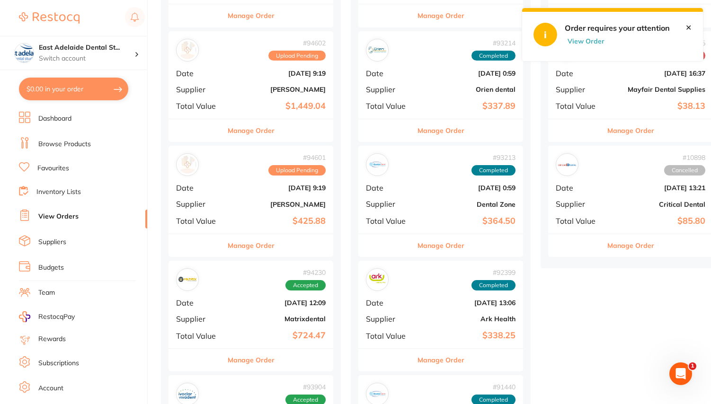
scroll to position [331, 0]
click at [292, 186] on b "[DATE] 9:19" at bounding box center [278, 188] width 95 height 8
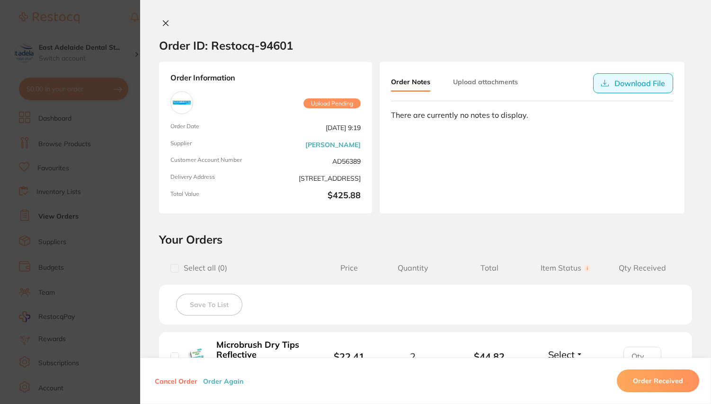
click at [629, 86] on button "Download File" at bounding box center [633, 83] width 80 height 20
